Goal: Obtain resource: Obtain resource

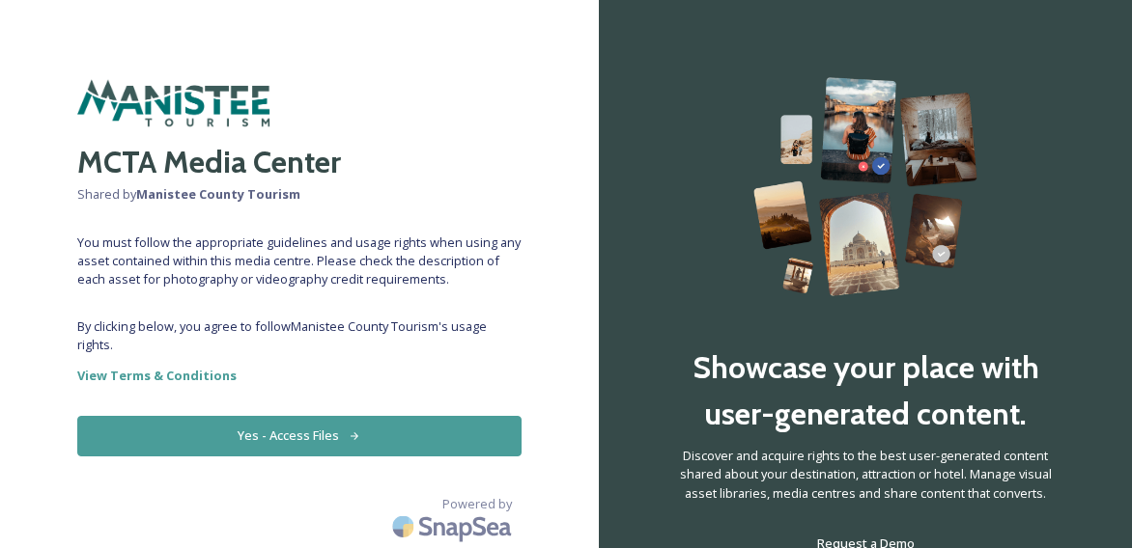
click at [311, 433] on button "Yes - Access Files" at bounding box center [299, 436] width 444 height 40
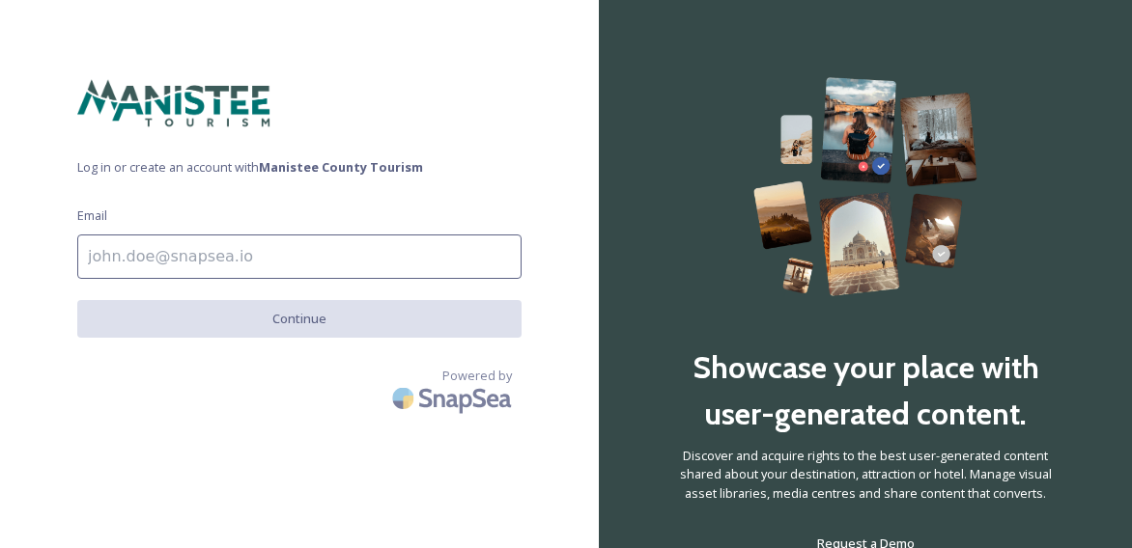
click at [214, 262] on input at bounding box center [299, 257] width 444 height 44
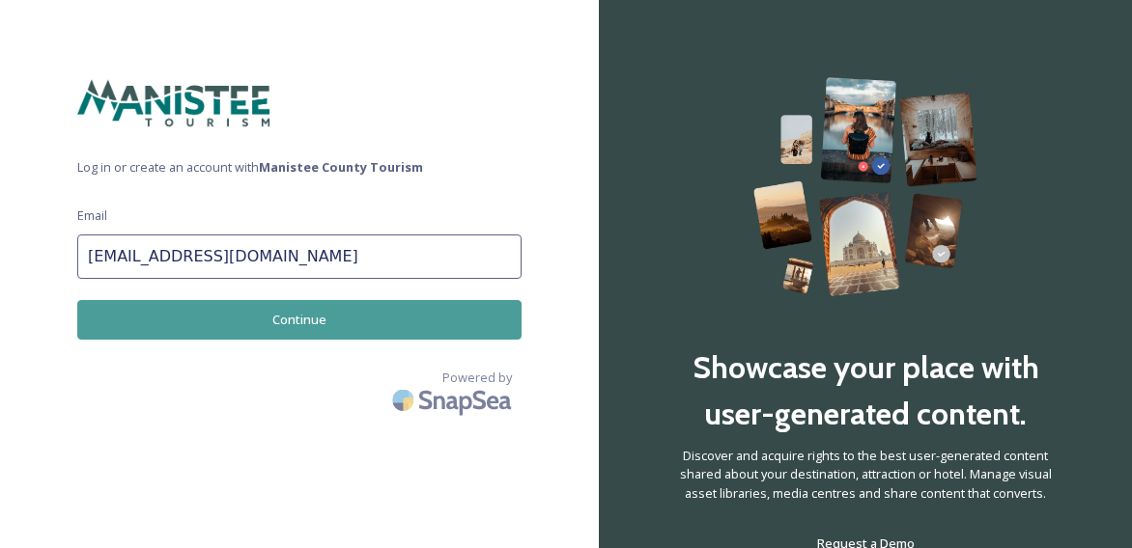
type input "[EMAIL_ADDRESS][DOMAIN_NAME]"
click at [298, 312] on button "Continue" at bounding box center [299, 320] width 444 height 40
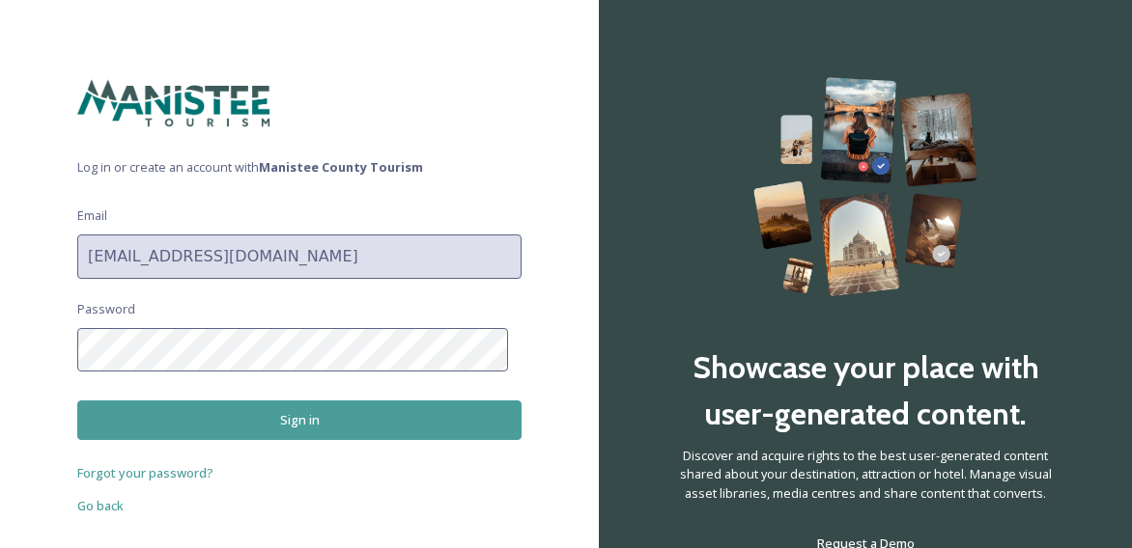
scroll to position [47, 0]
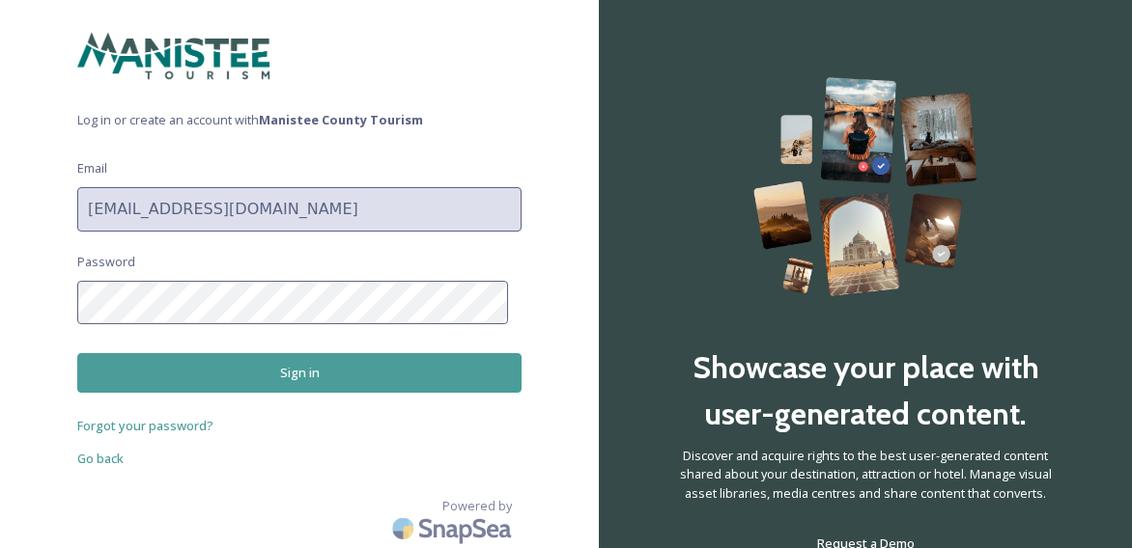
click at [80, 125] on span "Log in or create an account with Manistee County Tourism" at bounding box center [299, 120] width 444 height 18
click at [189, 114] on span "Log in or create an account with Manistee County Tourism" at bounding box center [299, 120] width 444 height 18
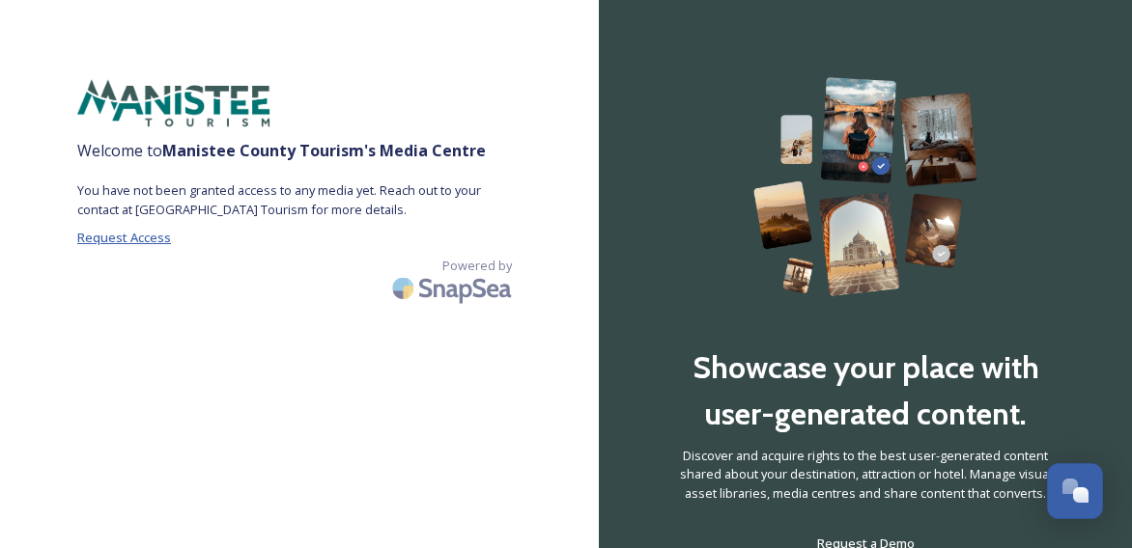
click at [120, 237] on span "Request Access" at bounding box center [124, 237] width 94 height 17
